Goal: Information Seeking & Learning: Learn about a topic

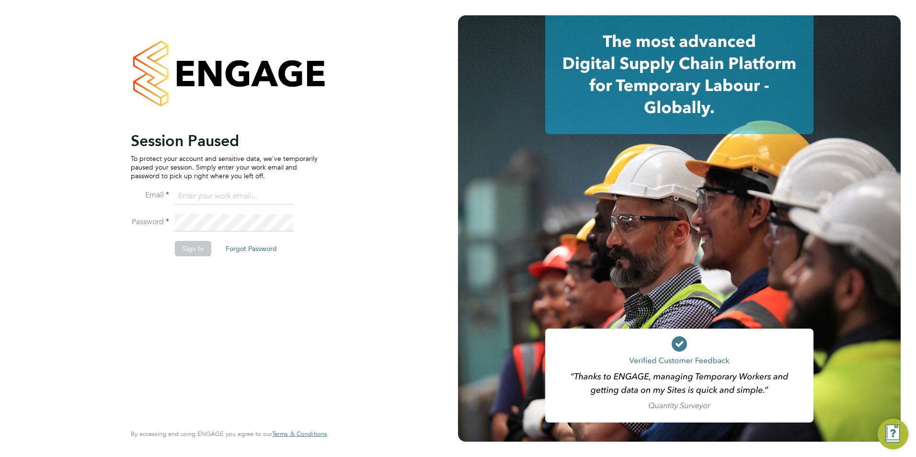
type input "[EMAIL_ADDRESS][DOMAIN_NAME]"
click at [183, 249] on button "Sign In" at bounding box center [193, 248] width 36 height 15
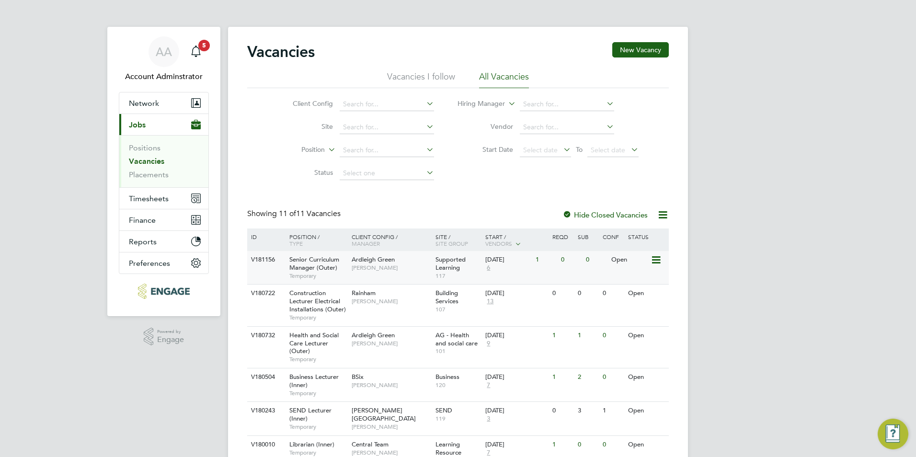
click at [311, 262] on span "Senior Curriculum Manager (Outer)" at bounding box center [314, 263] width 50 height 16
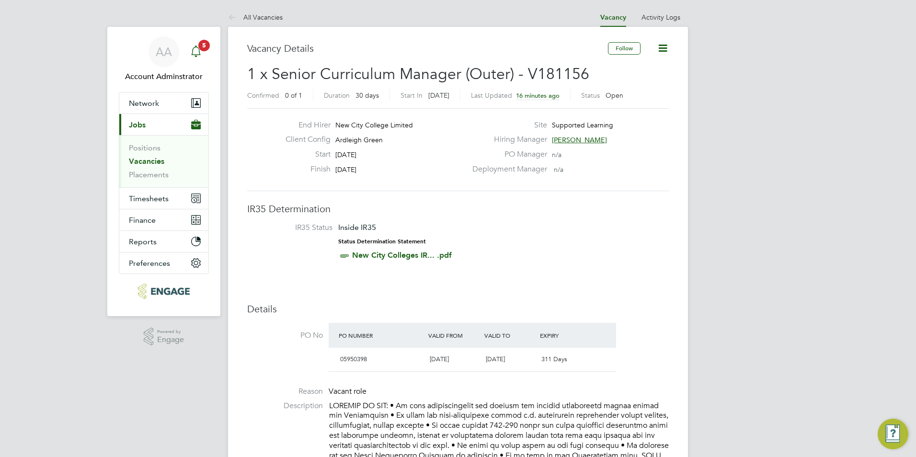
click at [200, 55] on icon "Main navigation" at bounding box center [195, 51] width 11 height 11
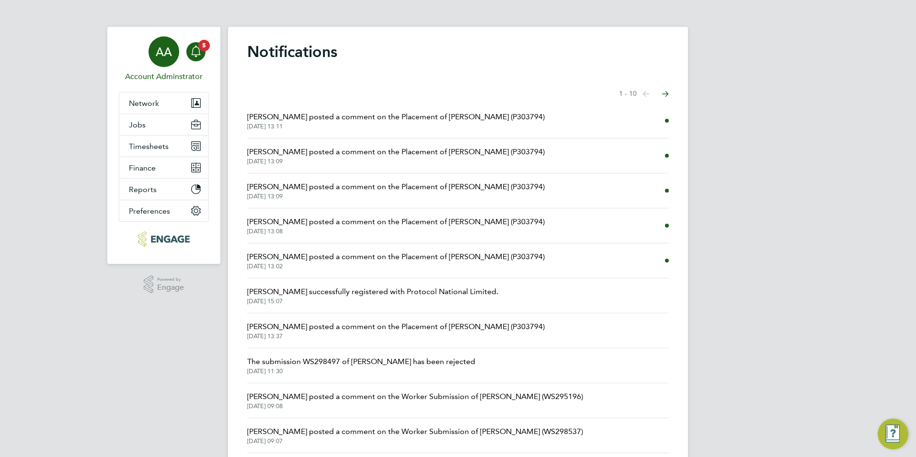
click at [174, 58] on div "AA" at bounding box center [164, 51] width 31 height 31
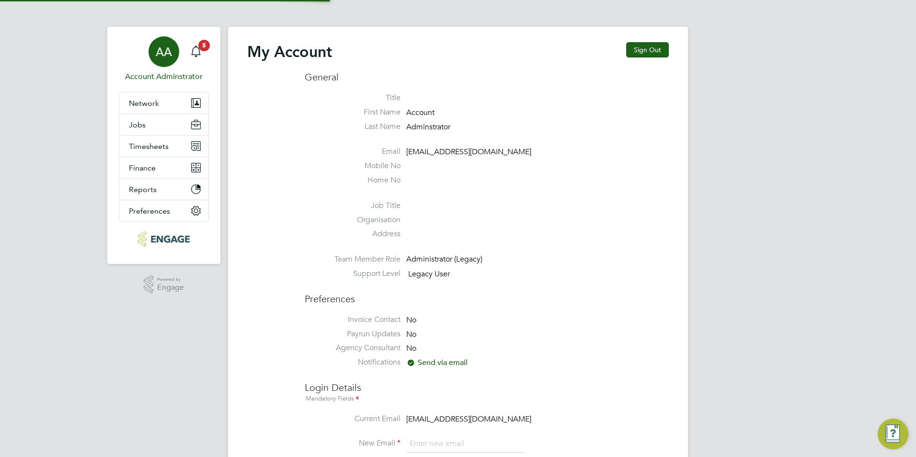
type input "[EMAIL_ADDRESS][DOMAIN_NAME]"
click at [140, 123] on span "Jobs" at bounding box center [137, 124] width 17 height 9
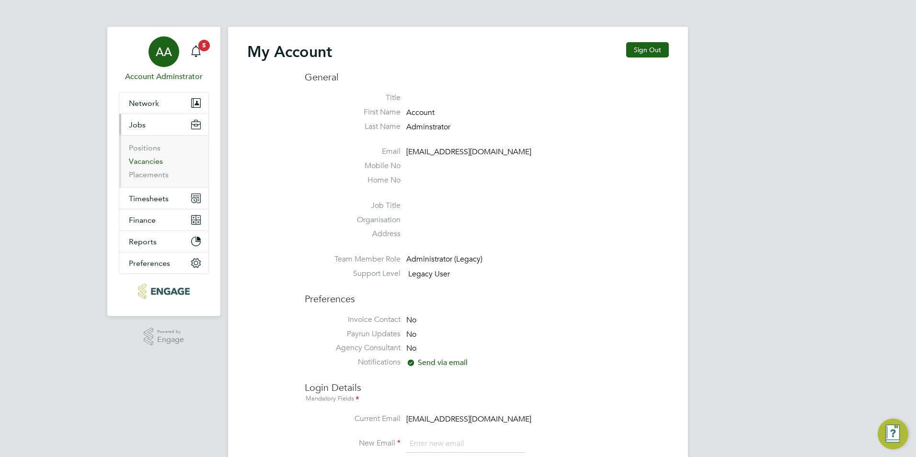
click at [157, 162] on link "Vacancies" at bounding box center [146, 161] width 34 height 9
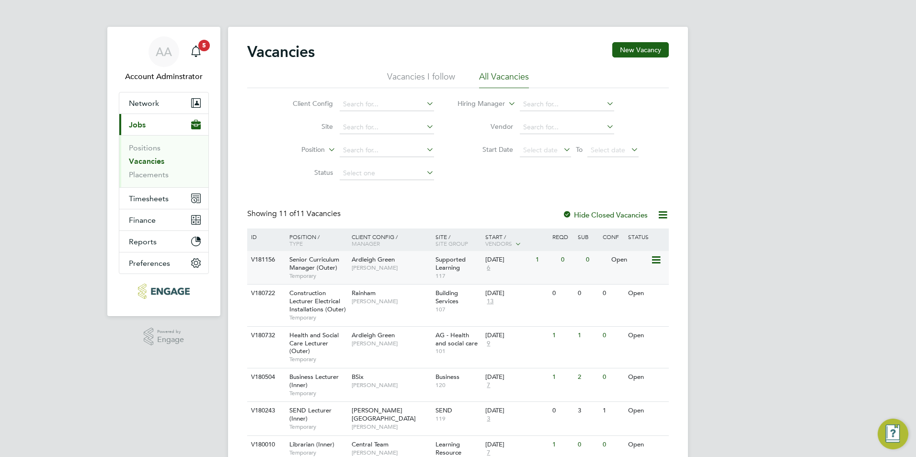
drag, startPoint x: 318, startPoint y: 264, endPoint x: 322, endPoint y: 257, distance: 8.4
click at [322, 257] on span "Senior Curriculum Manager (Outer)" at bounding box center [314, 263] width 50 height 16
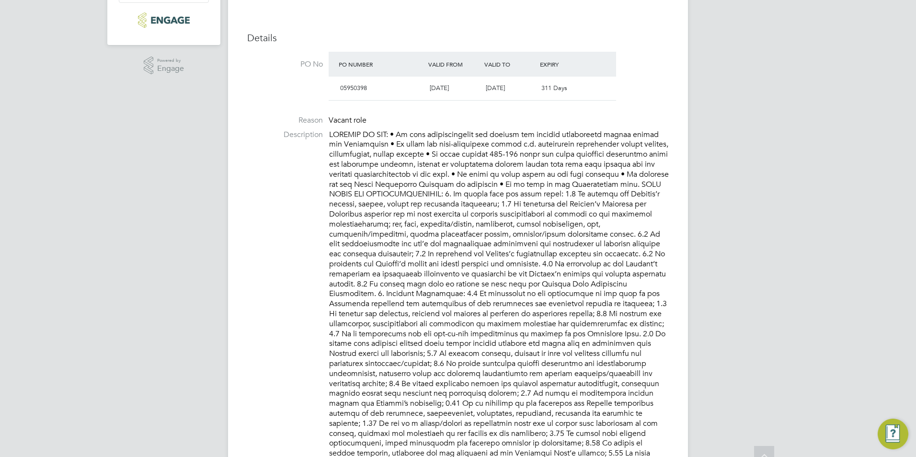
scroll to position [287, 0]
